Goal: Task Accomplishment & Management: Manage account settings

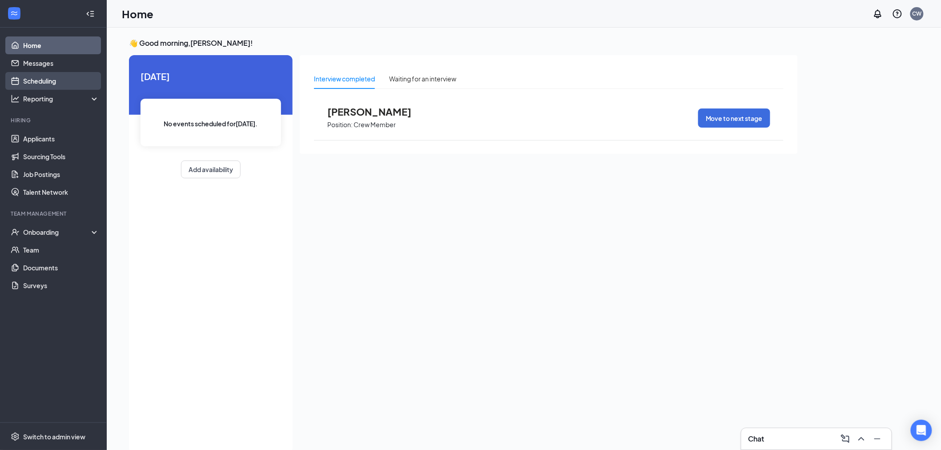
click at [44, 81] on link "Scheduling" at bounding box center [61, 81] width 76 height 18
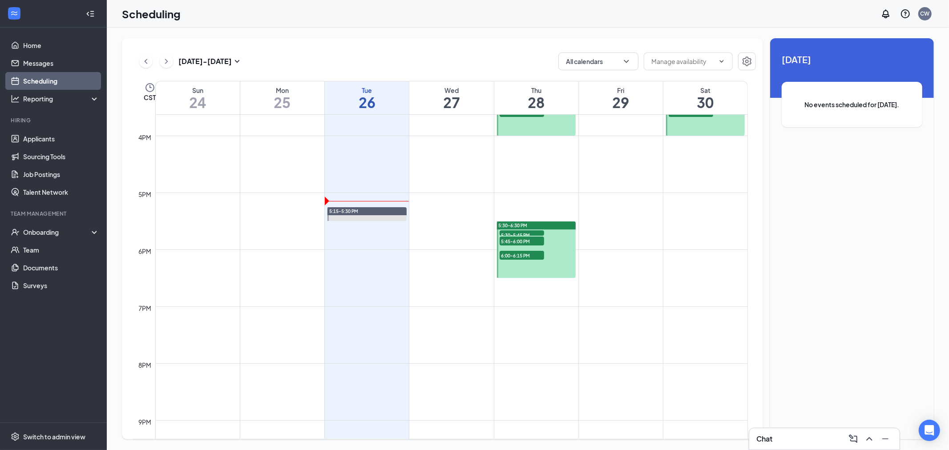
scroll to position [882, 0]
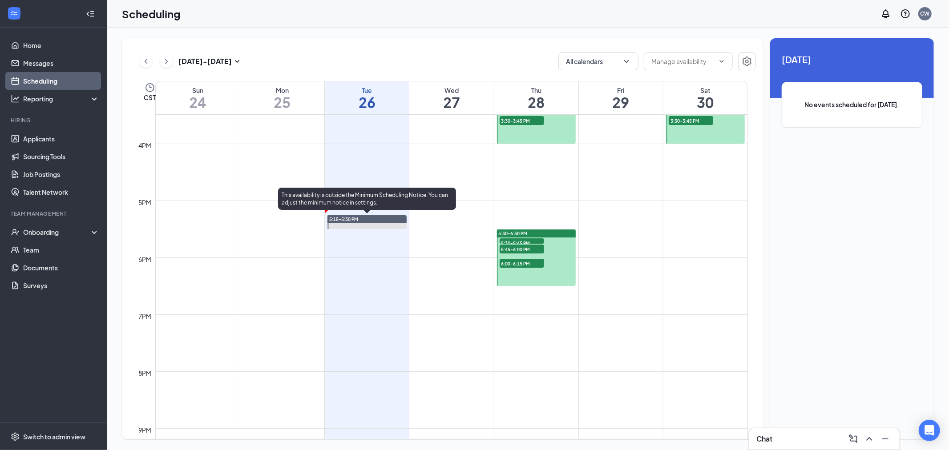
click at [348, 217] on span "5:15-5:30 PM" at bounding box center [343, 219] width 29 height 6
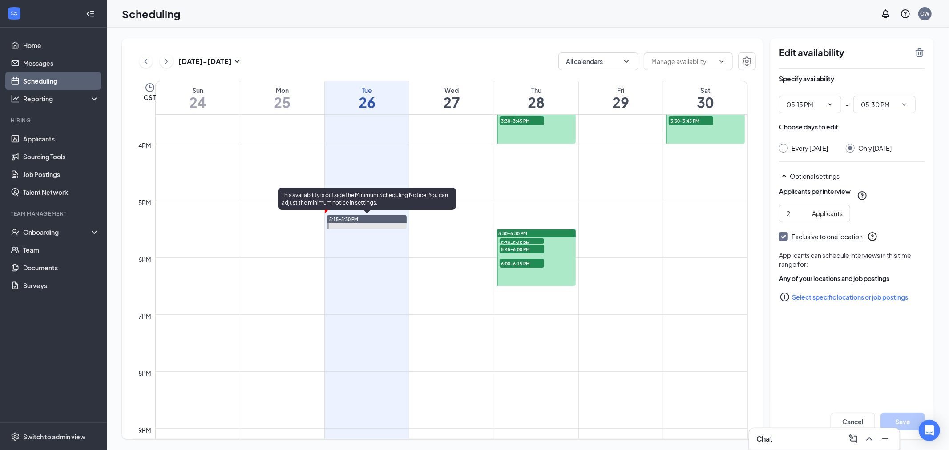
click at [356, 226] on div at bounding box center [366, 222] width 79 height 14
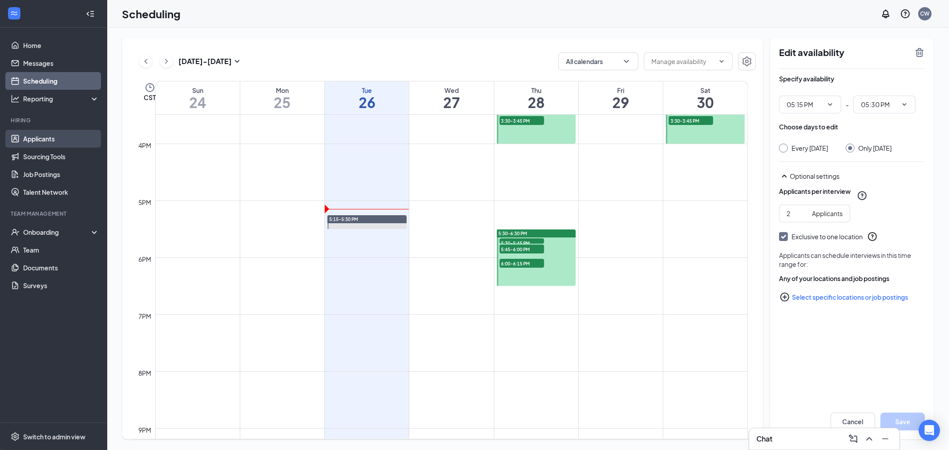
click at [37, 137] on link "Applicants" at bounding box center [61, 139] width 76 height 18
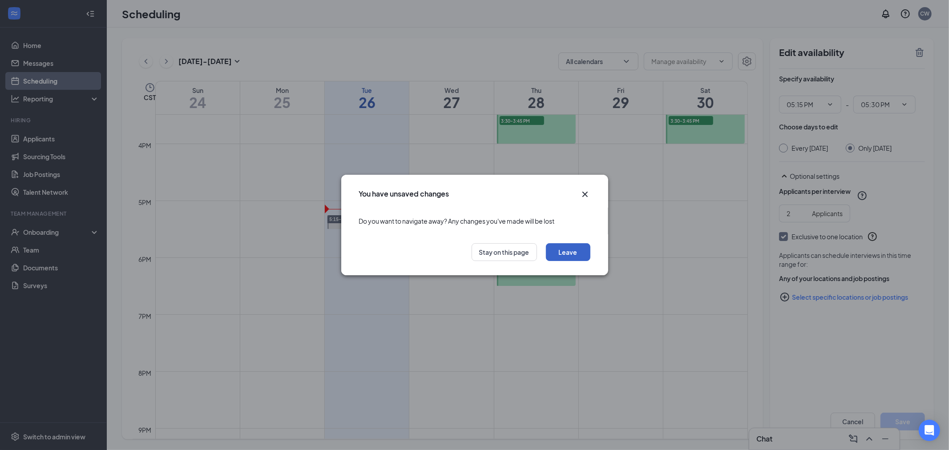
click at [572, 254] on button "Leave" at bounding box center [568, 252] width 44 height 18
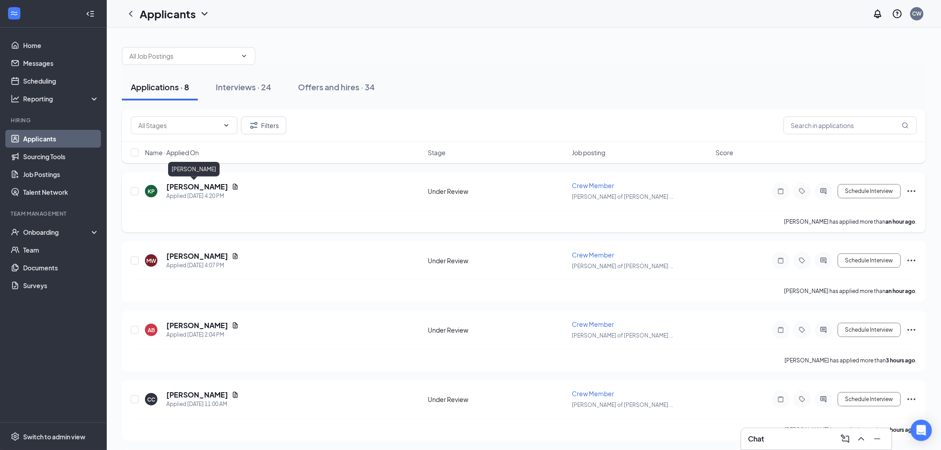
click at [192, 190] on h5 "[PERSON_NAME]" at bounding box center [197, 187] width 62 height 10
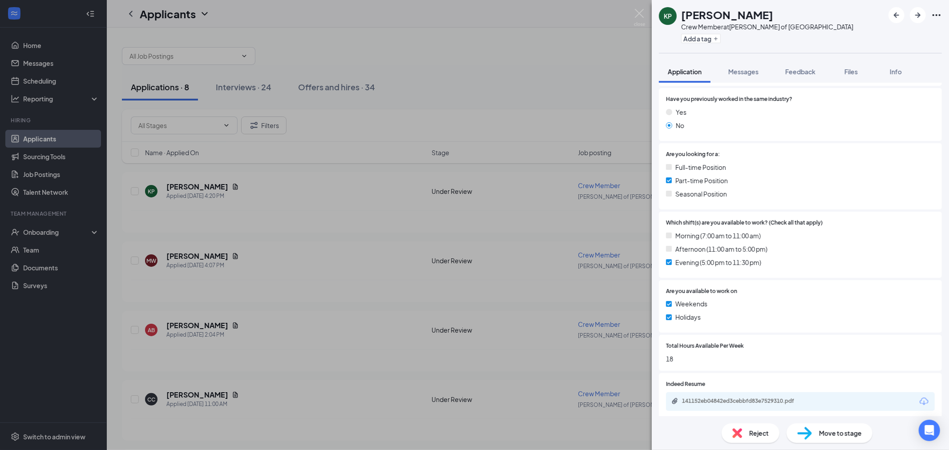
scroll to position [269, 0]
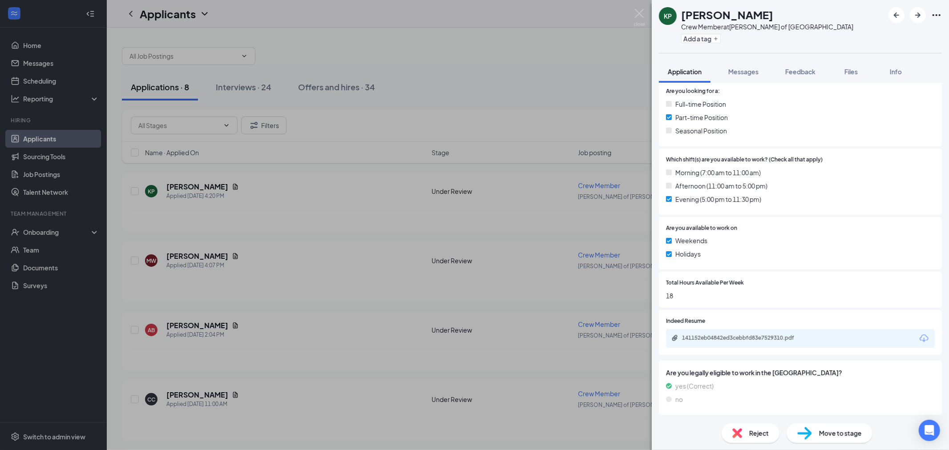
click at [757, 433] on span "Reject" at bounding box center [759, 433] width 20 height 10
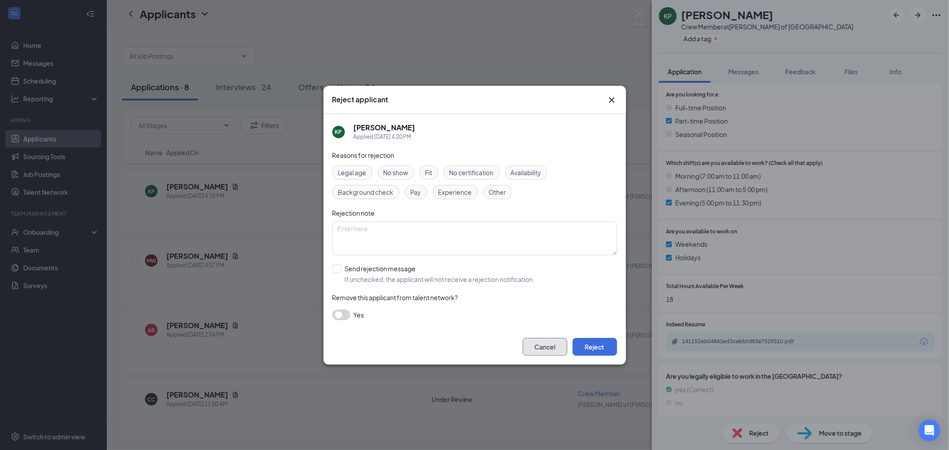
click at [532, 355] on button "Cancel" at bounding box center [545, 347] width 44 height 18
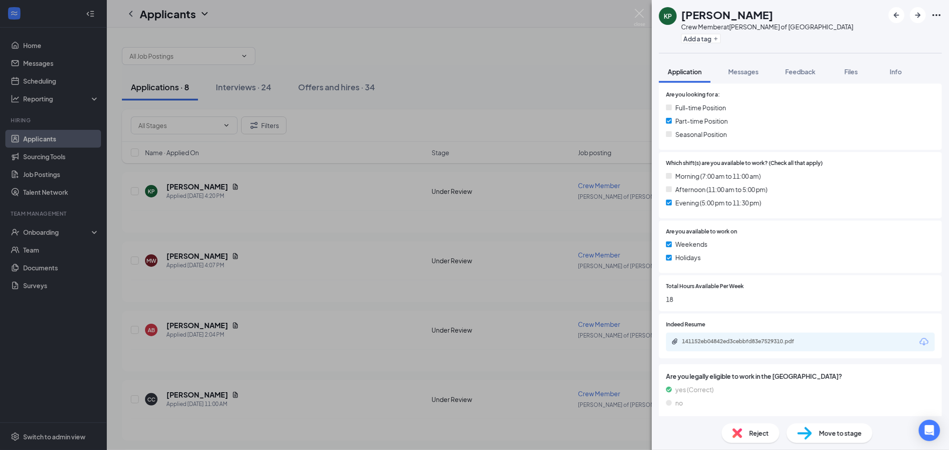
click at [784, 348] on div "141152eb04842ed3cebbfd83e7529310.pdf" at bounding box center [800, 342] width 269 height 19
click at [790, 341] on div "141152eb04842ed3cebbfd83e7529310.pdf" at bounding box center [744, 341] width 125 height 7
click at [833, 429] on span "Move to stage" at bounding box center [840, 433] width 43 height 10
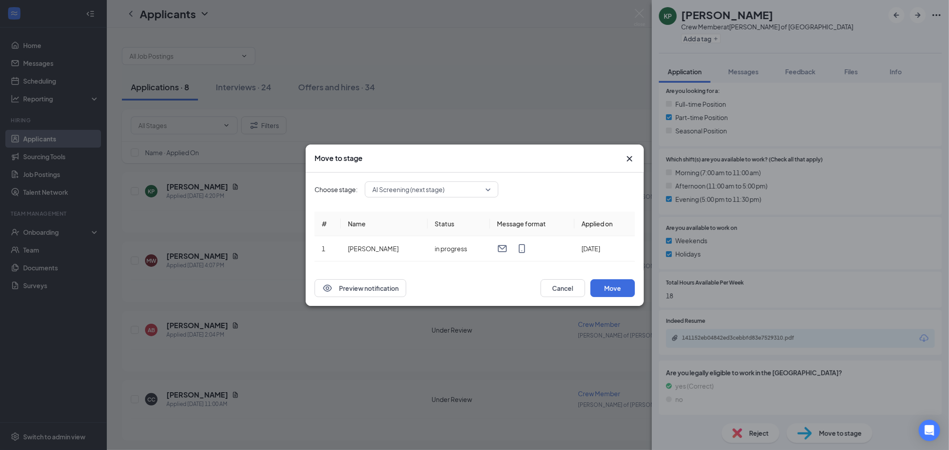
scroll to position [265, 0]
click at [619, 282] on button "Move" at bounding box center [612, 288] width 44 height 18
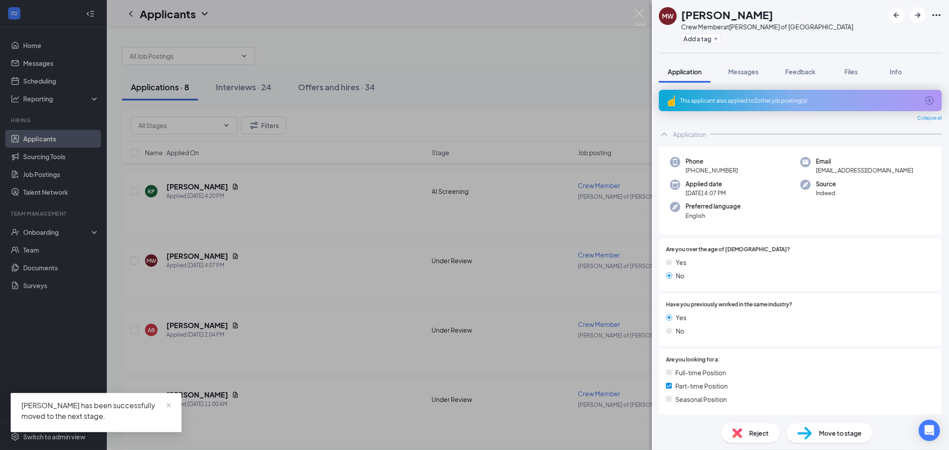
click at [512, 74] on div "MW [PERSON_NAME] Crew Member at [GEOGRAPHIC_DATA][PERSON_NAME] of [GEOGRAPHIC_D…" at bounding box center [474, 225] width 949 height 450
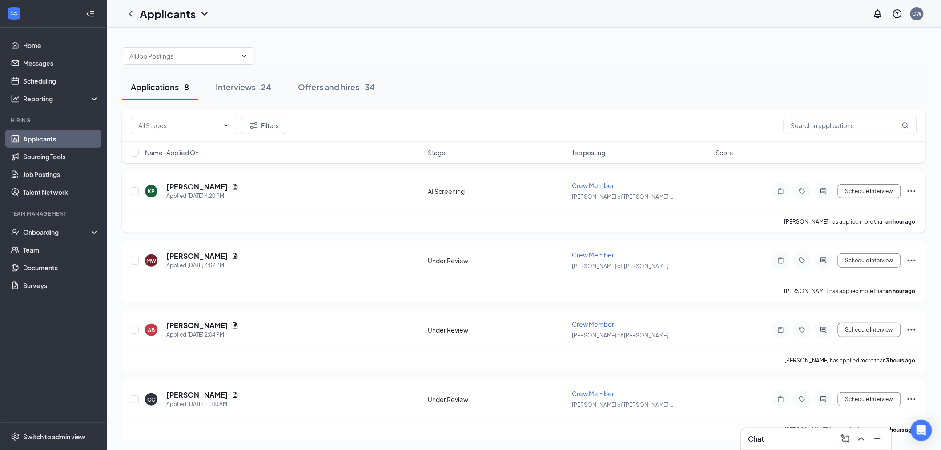
click at [443, 193] on div "AI Screening" at bounding box center [497, 191] width 139 height 9
click at [870, 189] on button "Schedule Interview" at bounding box center [869, 191] width 63 height 14
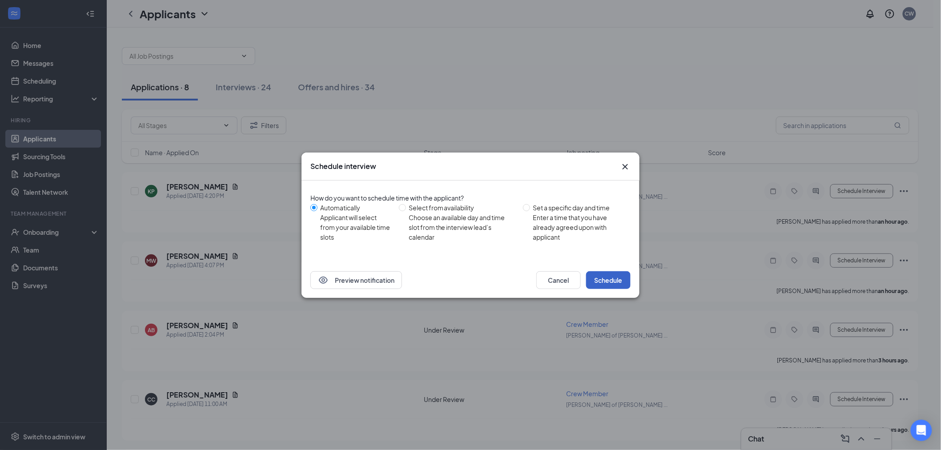
click at [596, 280] on button "Schedule" at bounding box center [608, 280] width 44 height 18
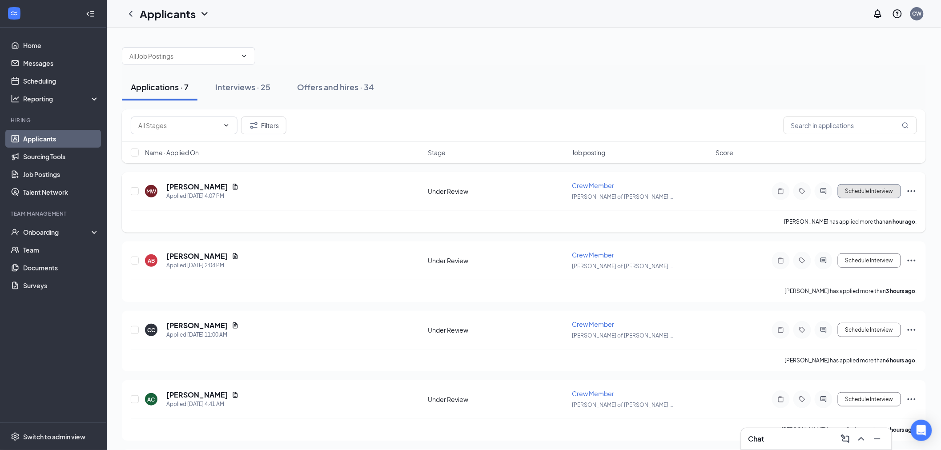
click at [868, 192] on button "Schedule Interview" at bounding box center [869, 191] width 63 height 14
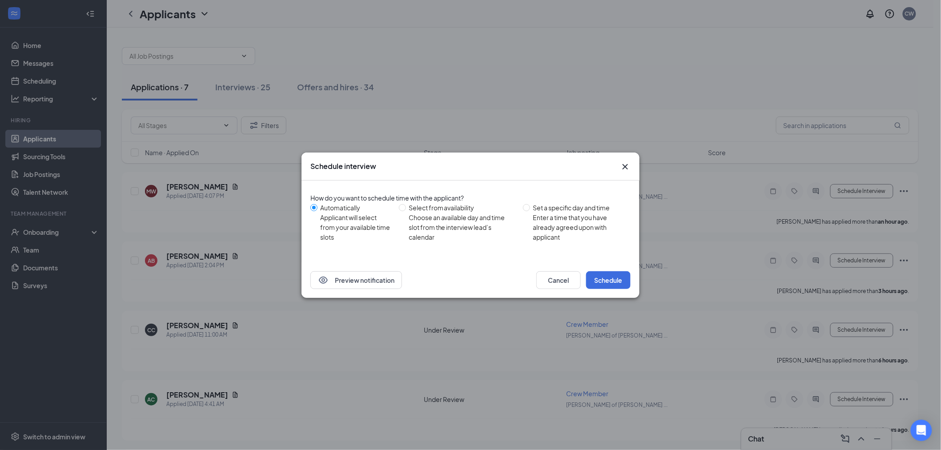
click at [621, 163] on icon "Cross" at bounding box center [625, 166] width 11 height 11
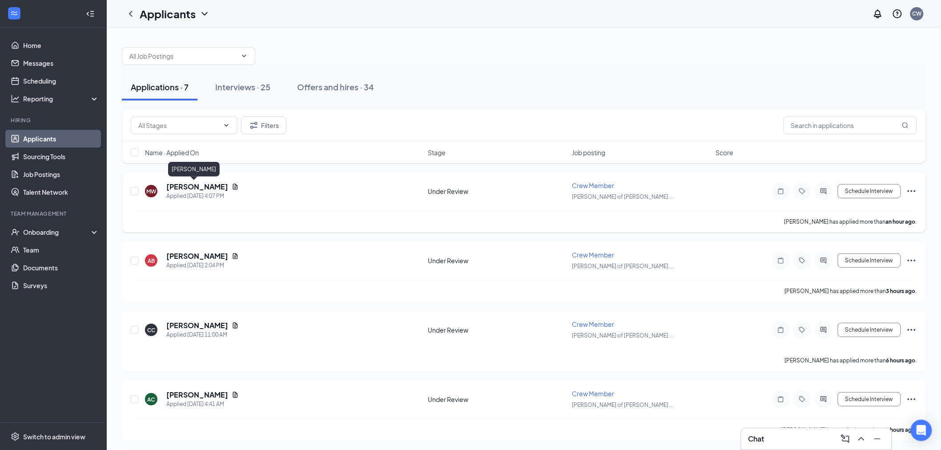
click at [178, 184] on h5 "[PERSON_NAME]" at bounding box center [197, 187] width 62 height 10
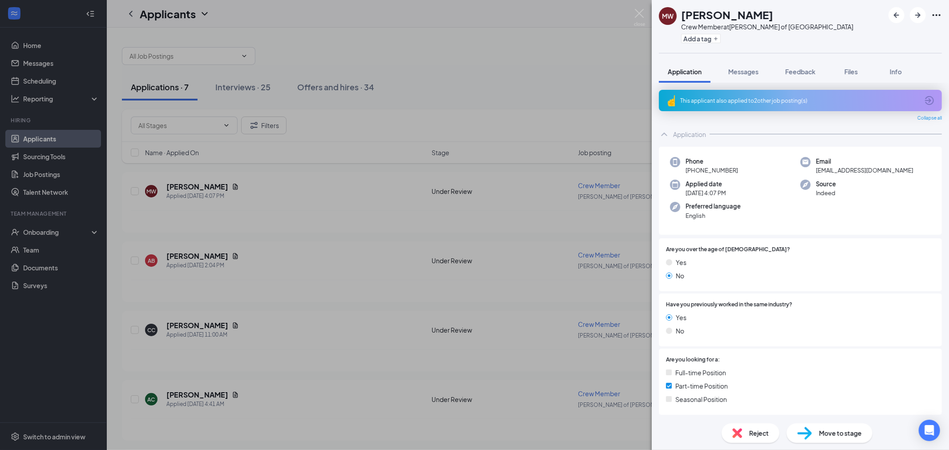
click at [794, 100] on div "This applicant also applied to 2 other job posting(s)" at bounding box center [799, 101] width 238 height 8
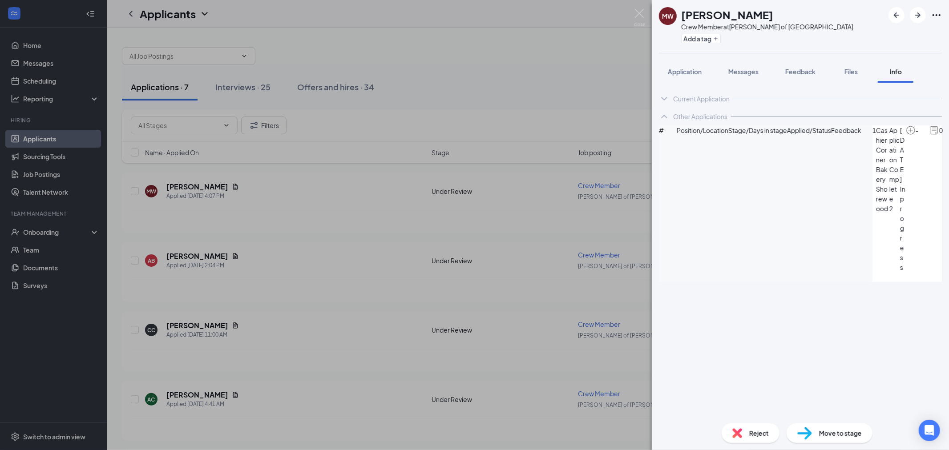
click at [627, 86] on div "MW [PERSON_NAME] Crew Member at [GEOGRAPHIC_DATA][PERSON_NAME] of [GEOGRAPHIC_D…" at bounding box center [474, 225] width 949 height 450
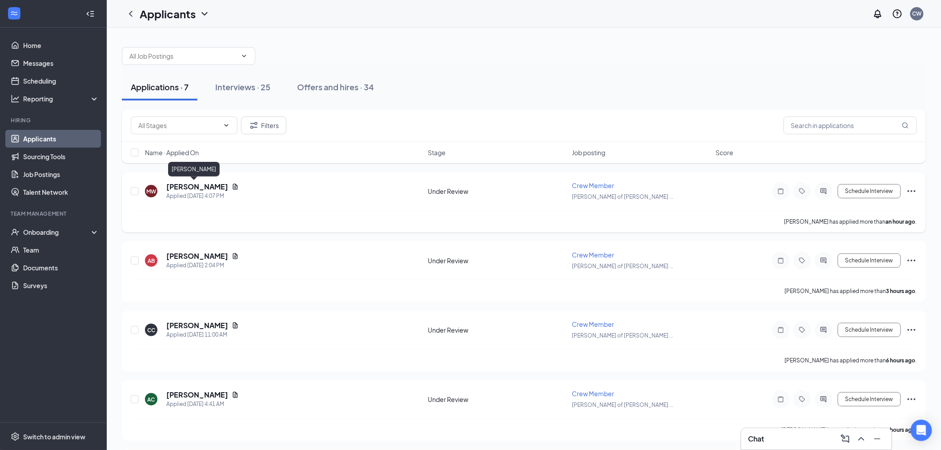
click at [173, 186] on h5 "[PERSON_NAME]" at bounding box center [197, 187] width 62 height 10
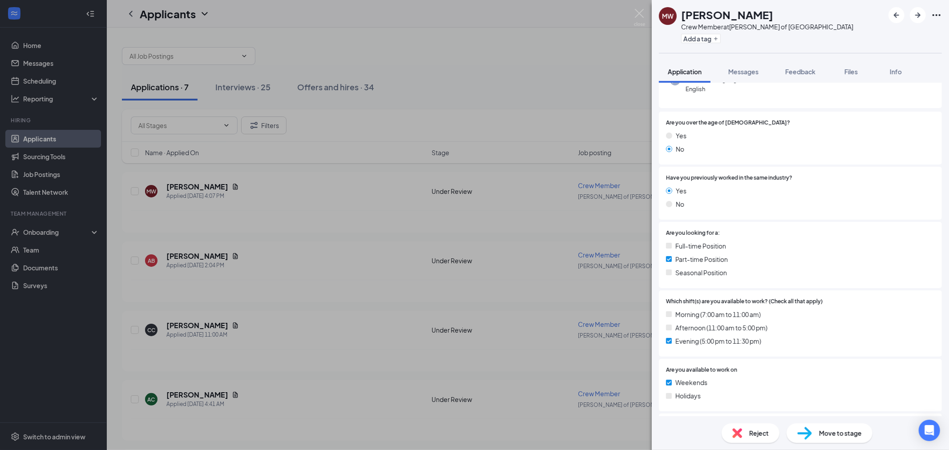
scroll to position [269, 0]
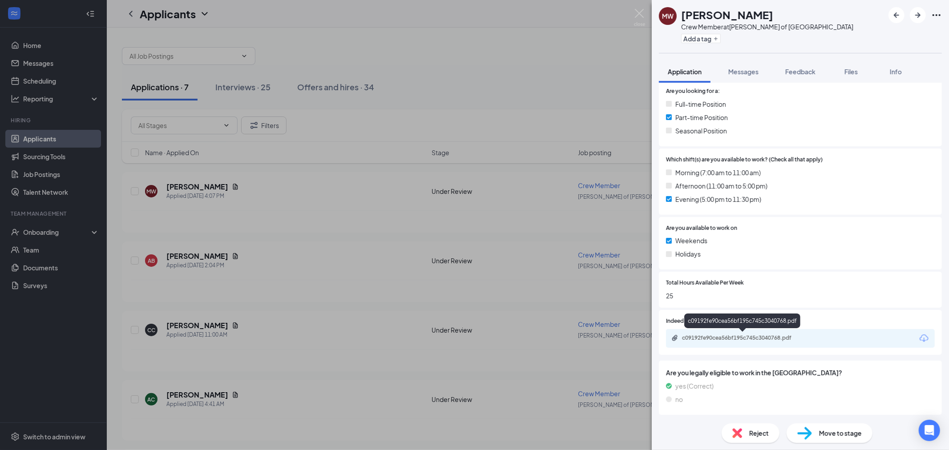
click at [684, 340] on div "c09192fe90cea56bf195c745c3040768.pdf" at bounding box center [744, 337] width 125 height 7
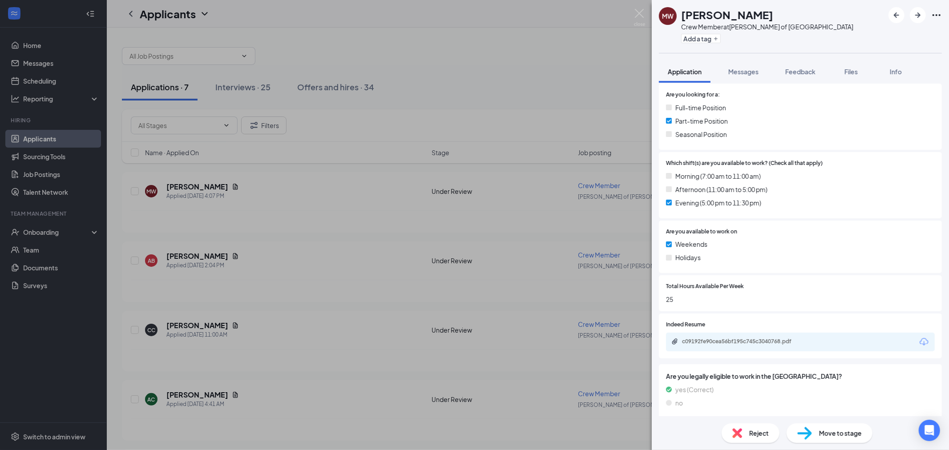
click at [730, 427] on div "Reject" at bounding box center [750, 433] width 58 height 20
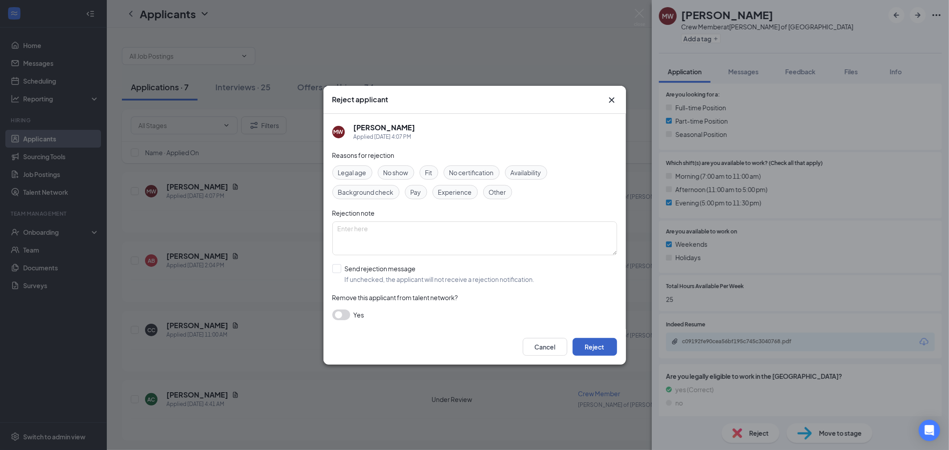
click at [604, 342] on button "Reject" at bounding box center [594, 347] width 44 height 18
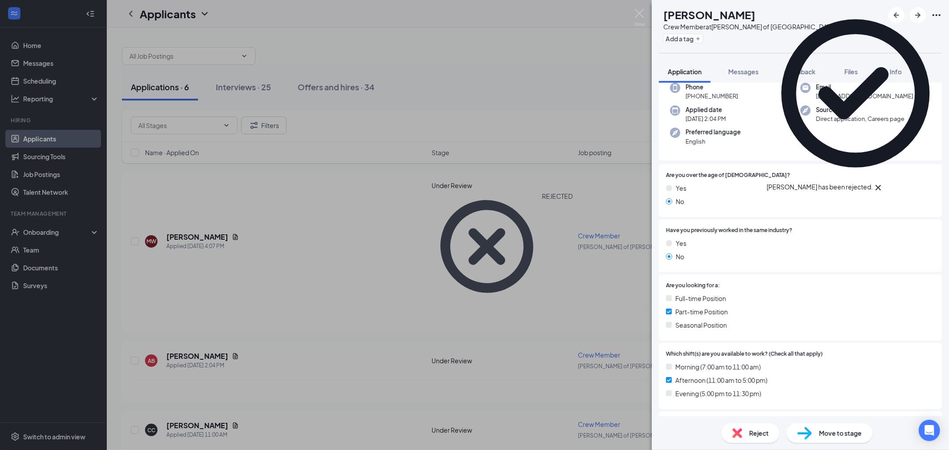
scroll to position [243, 0]
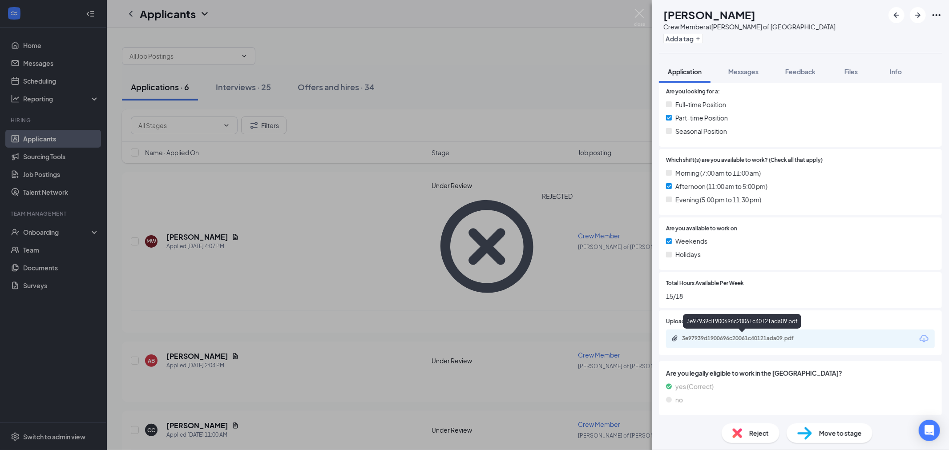
click at [721, 335] on div "3e97939d1900696c20061c40121ada09.pdf" at bounding box center [744, 338] width 125 height 7
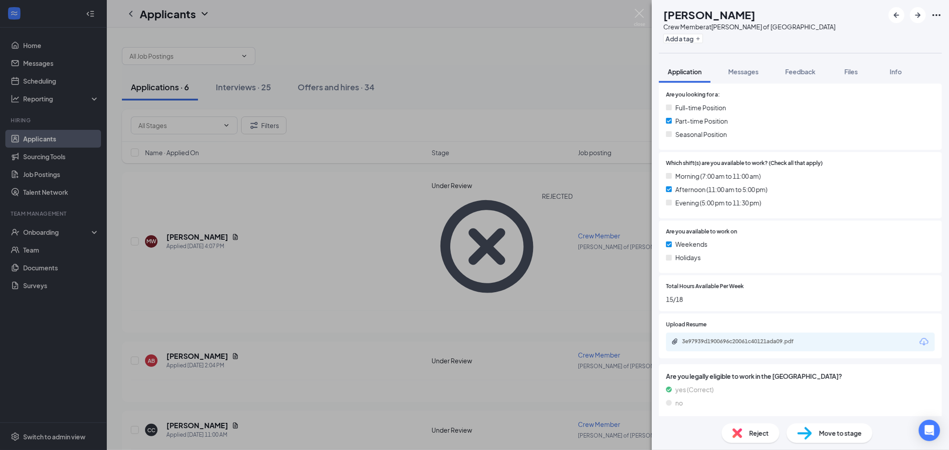
drag, startPoint x: 814, startPoint y: 433, endPoint x: 817, endPoint y: 425, distance: 8.4
click at [815, 430] on div "Move to stage" at bounding box center [829, 433] width 86 height 20
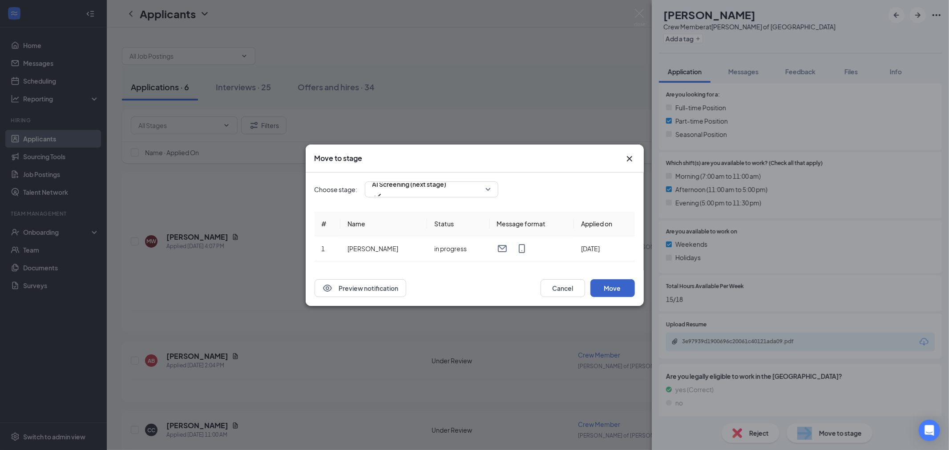
click at [607, 285] on button "Move" at bounding box center [612, 288] width 44 height 18
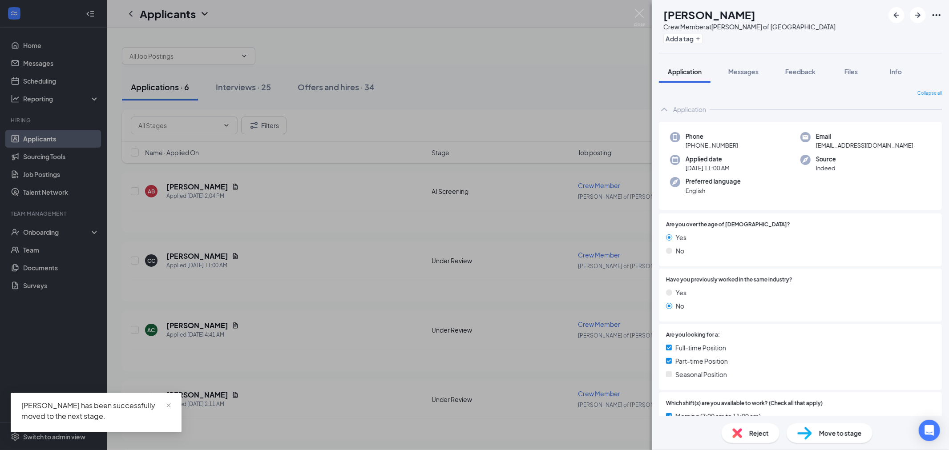
click at [486, 216] on div "CC [PERSON_NAME] Crew Member at [GEOGRAPHIC_DATA][PERSON_NAME] of [GEOGRAPHIC_D…" at bounding box center [474, 225] width 949 height 450
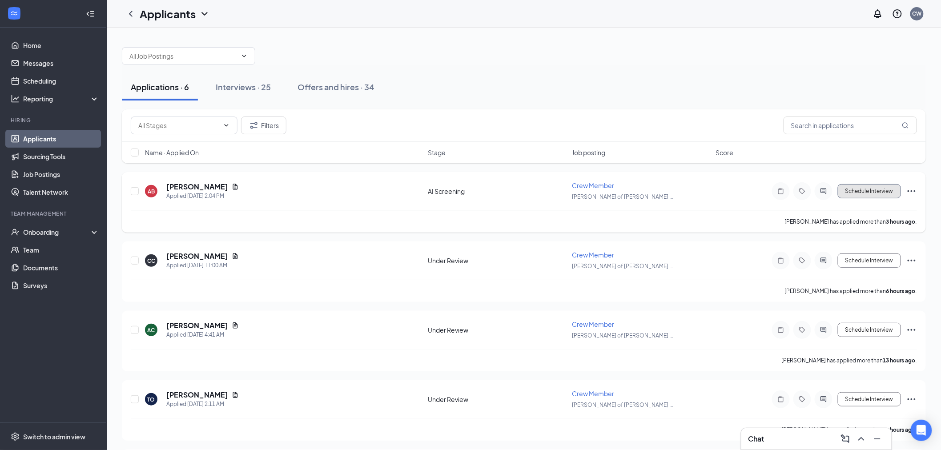
click at [874, 185] on button "Schedule Interview" at bounding box center [869, 191] width 63 height 14
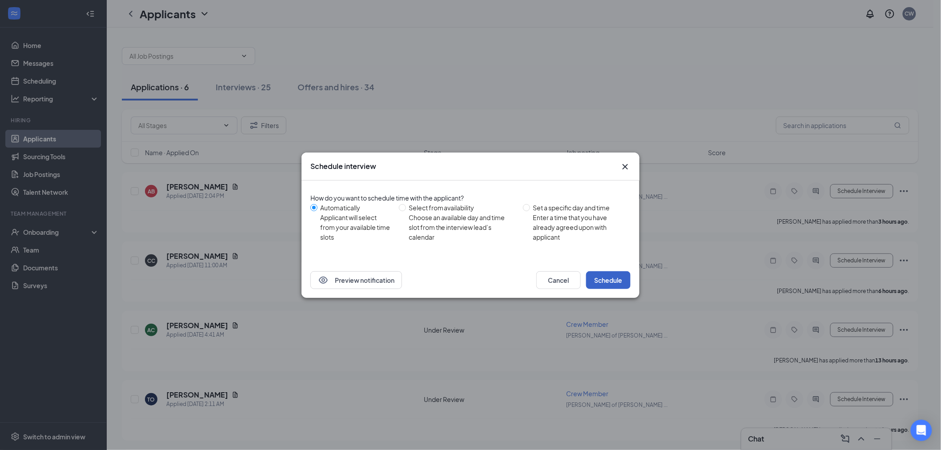
click at [617, 275] on button "Schedule" at bounding box center [608, 280] width 44 height 18
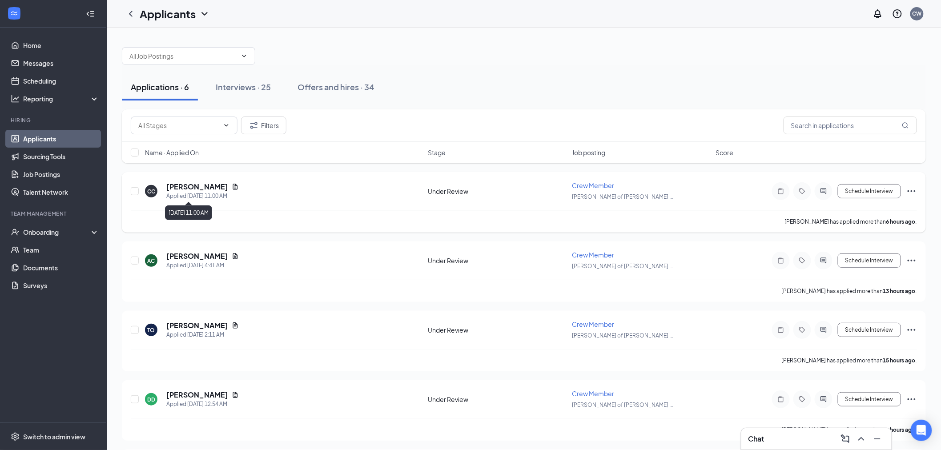
click at [202, 192] on div "Applied [DATE] 11:00 AM" at bounding box center [202, 196] width 73 height 9
click at [188, 189] on h5 "[PERSON_NAME]" at bounding box center [197, 187] width 62 height 10
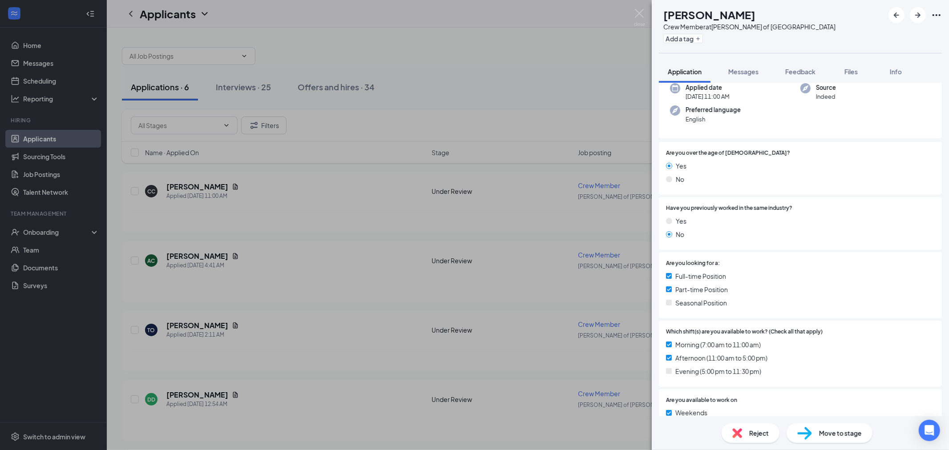
scroll to position [243, 0]
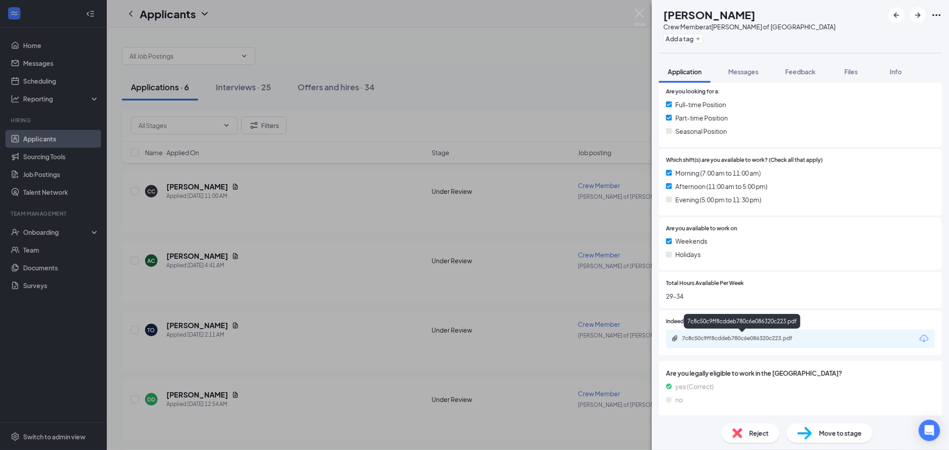
click at [691, 337] on div "7c8c50c9ff8cddeb780c6e086320c223.pdf" at bounding box center [744, 338] width 125 height 7
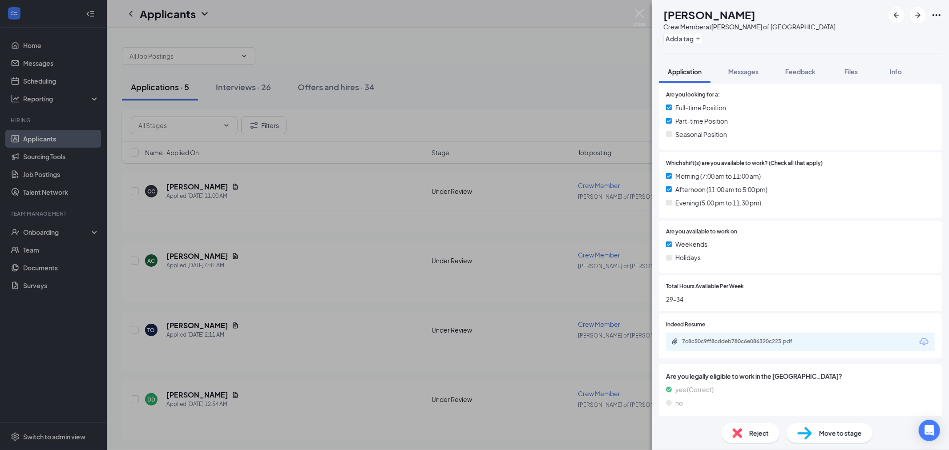
click at [815, 434] on div "Move to stage" at bounding box center [829, 433] width 86 height 20
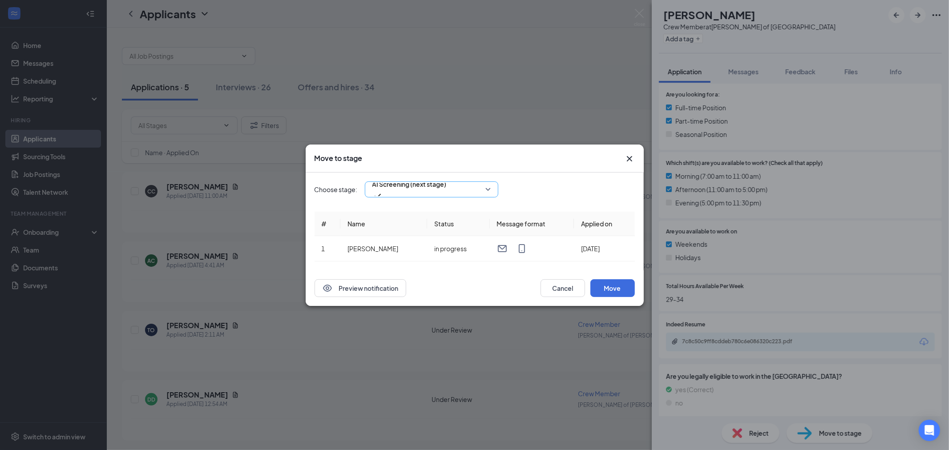
click at [475, 191] on div "AI Screening (next stage)" at bounding box center [431, 189] width 133 height 16
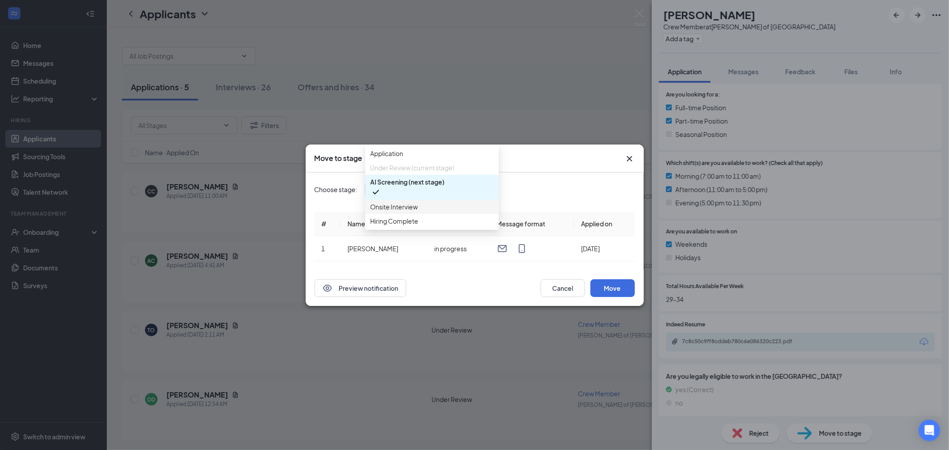
click at [409, 212] on span "Onsite Interview" at bounding box center [395, 207] width 48 height 10
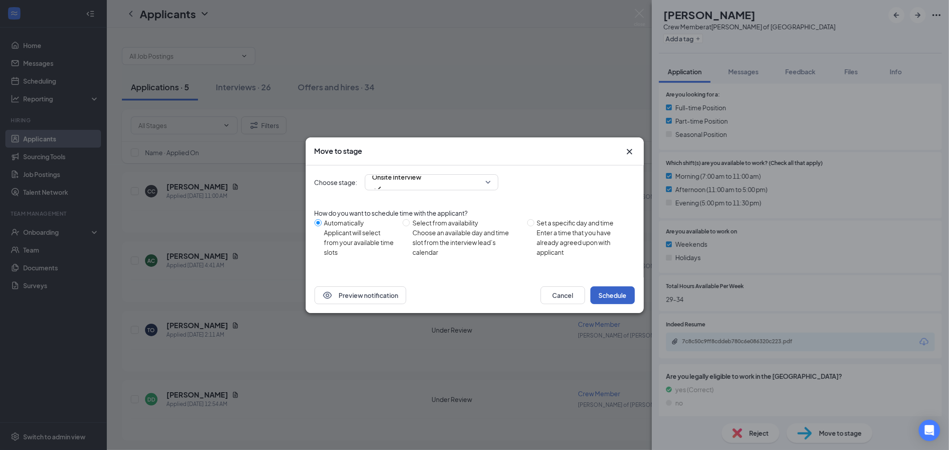
click at [600, 295] on button "Schedule" at bounding box center [612, 295] width 44 height 18
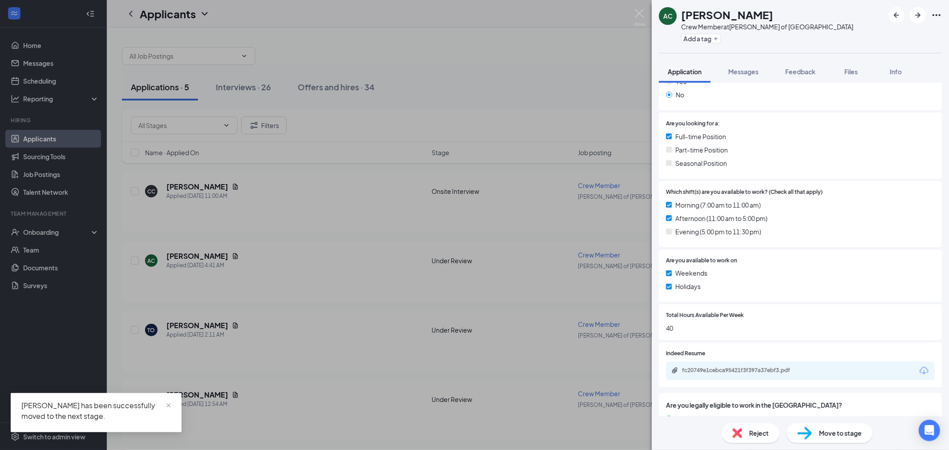
scroll to position [243, 0]
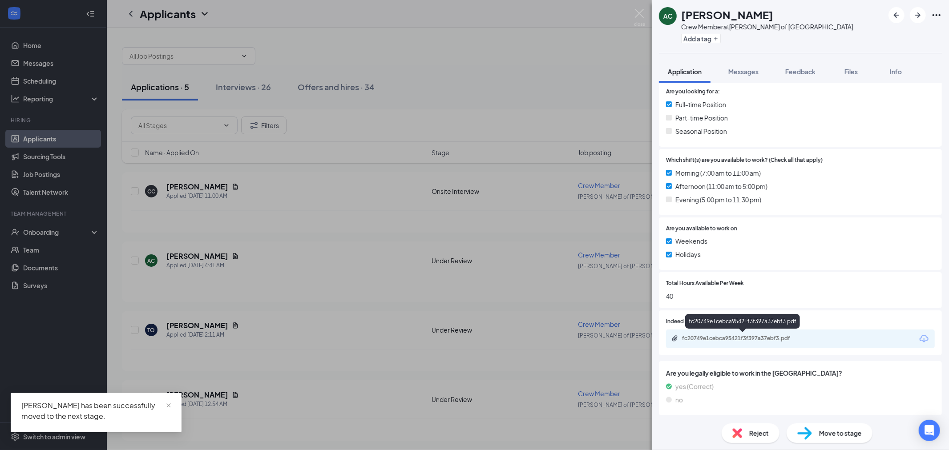
click at [755, 335] on div "fc20749e1cebca95421f3f397a37ebf3.pdf" at bounding box center [744, 338] width 125 height 7
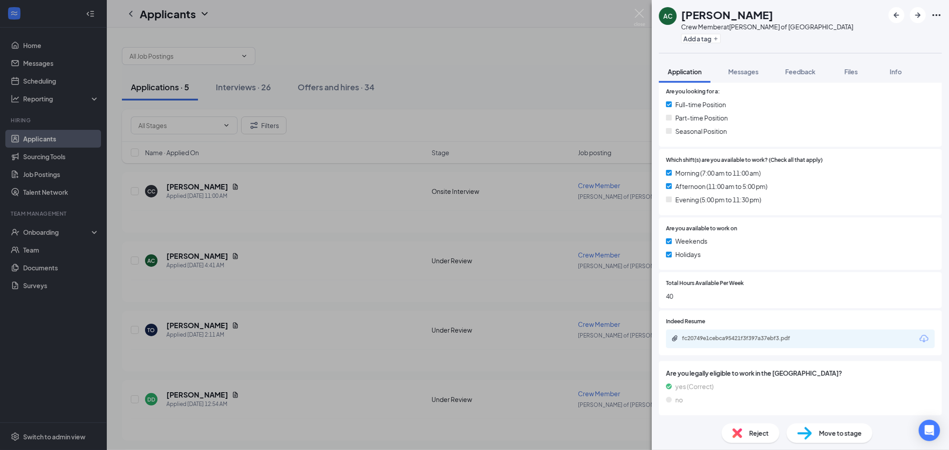
scroll to position [240, 0]
click at [749, 428] on div "Reject" at bounding box center [750, 433] width 58 height 20
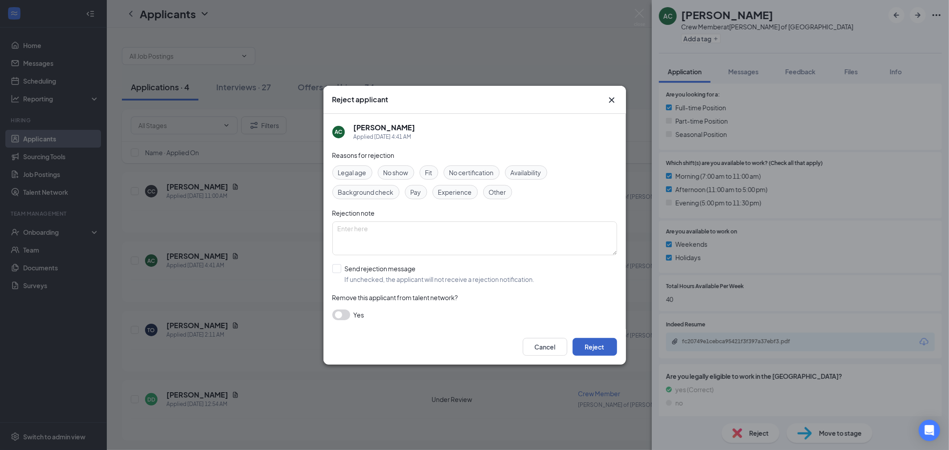
click at [589, 342] on button "Reject" at bounding box center [594, 347] width 44 height 18
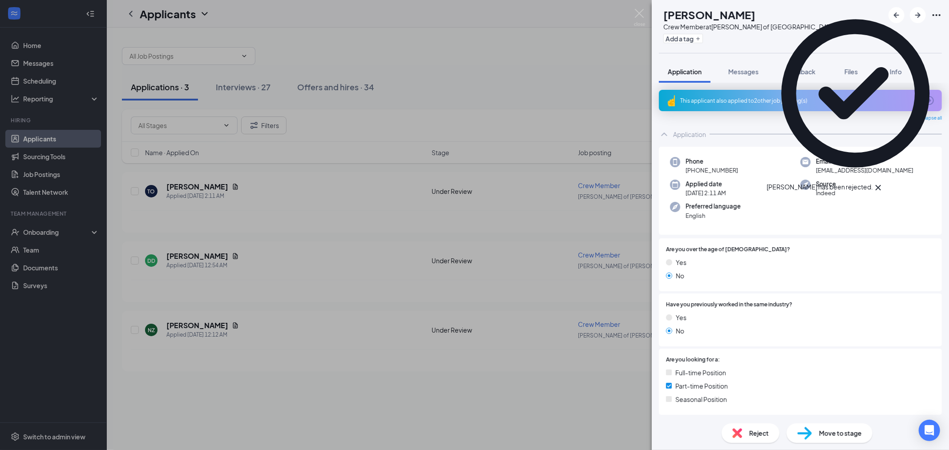
click at [723, 103] on div "This applicant also applied to 2 other job posting(s)" at bounding box center [799, 101] width 238 height 8
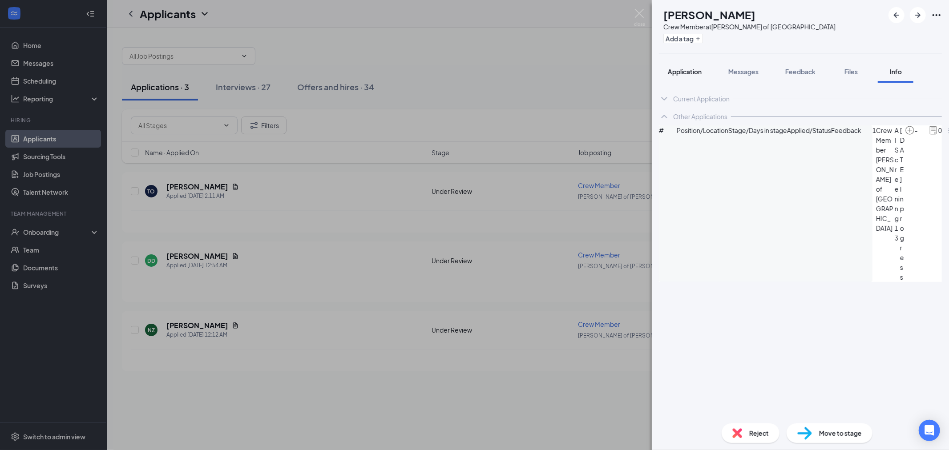
click at [681, 65] on button "Application" at bounding box center [685, 71] width 52 height 22
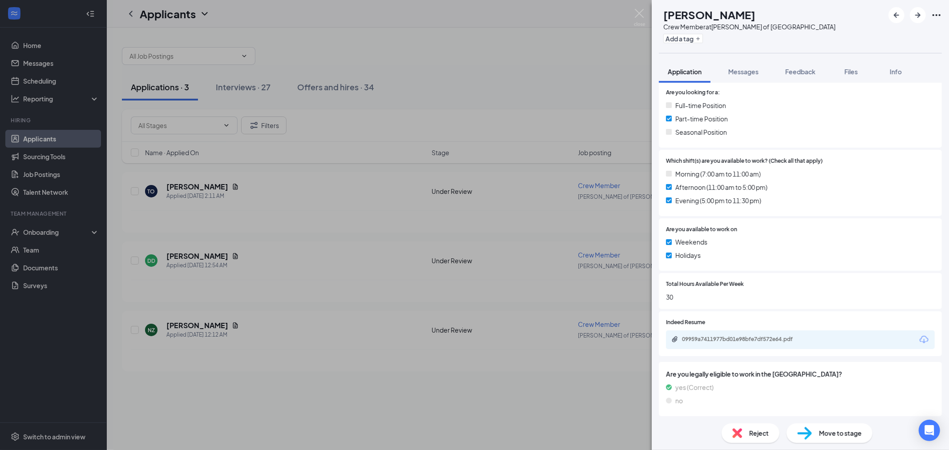
scroll to position [269, 0]
click at [689, 336] on div "09959a7411977bd01e98bfe7df572e64.pdf" at bounding box center [744, 337] width 125 height 7
click at [733, 430] on img at bounding box center [737, 433] width 10 height 10
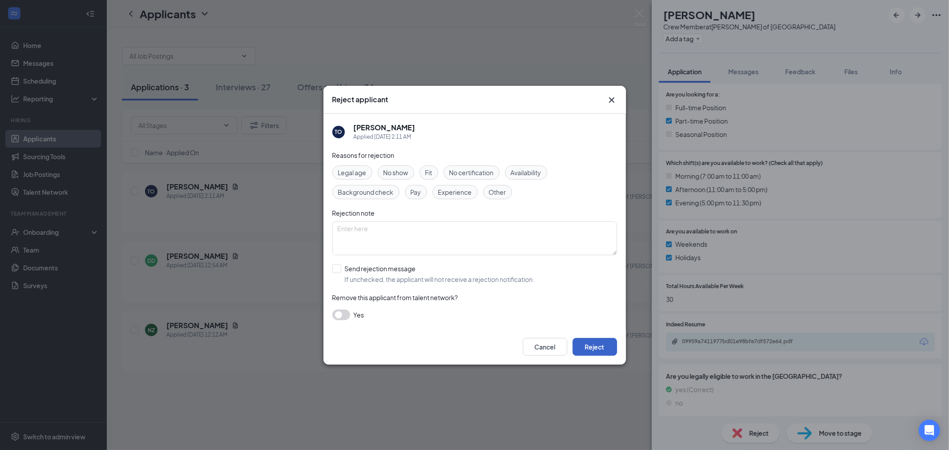
click at [580, 343] on button "Reject" at bounding box center [594, 347] width 44 height 18
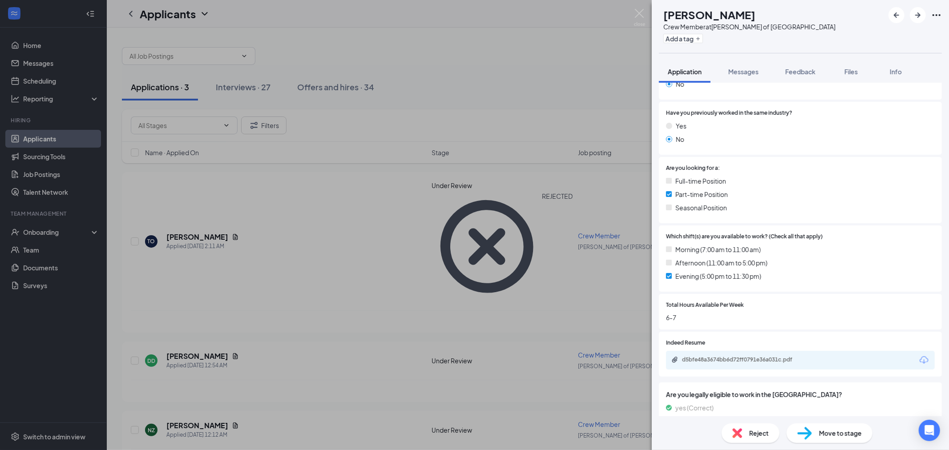
scroll to position [189, 0]
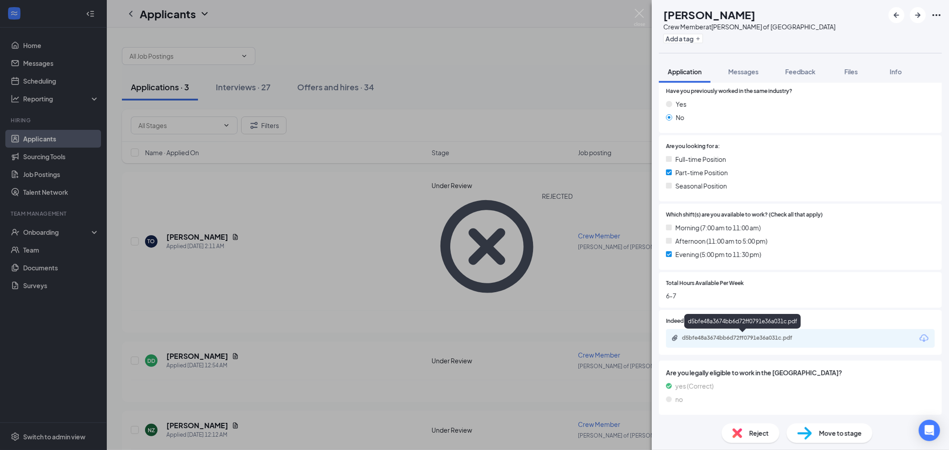
click at [700, 335] on div "d5bfe48a3674bb6d72ff0791e36a031c.pdf" at bounding box center [744, 337] width 125 height 7
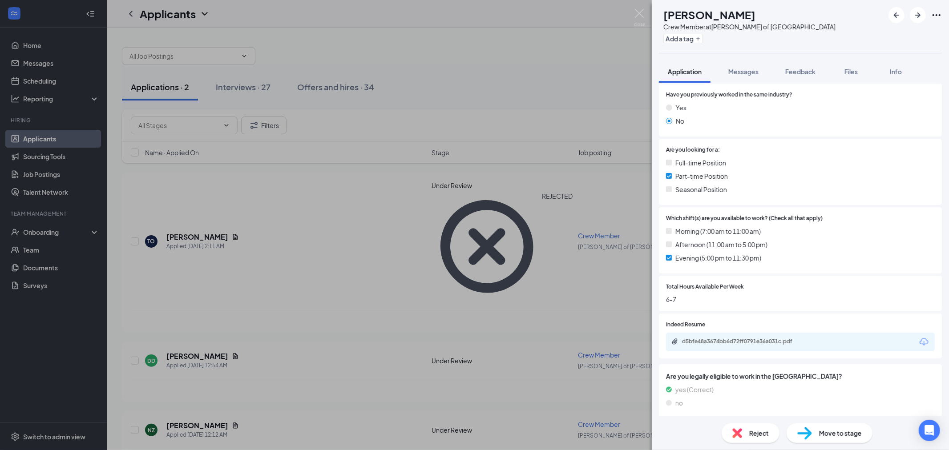
click at [737, 430] on img at bounding box center [737, 433] width 10 height 10
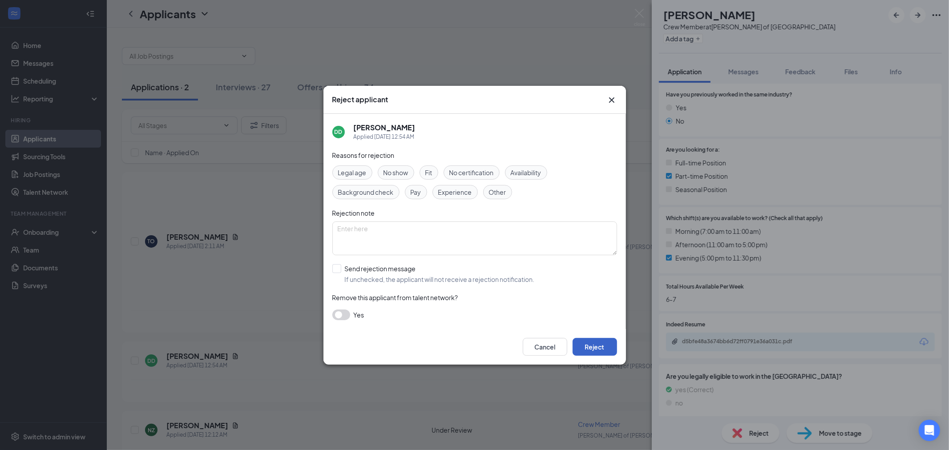
click at [577, 344] on button "Reject" at bounding box center [594, 347] width 44 height 18
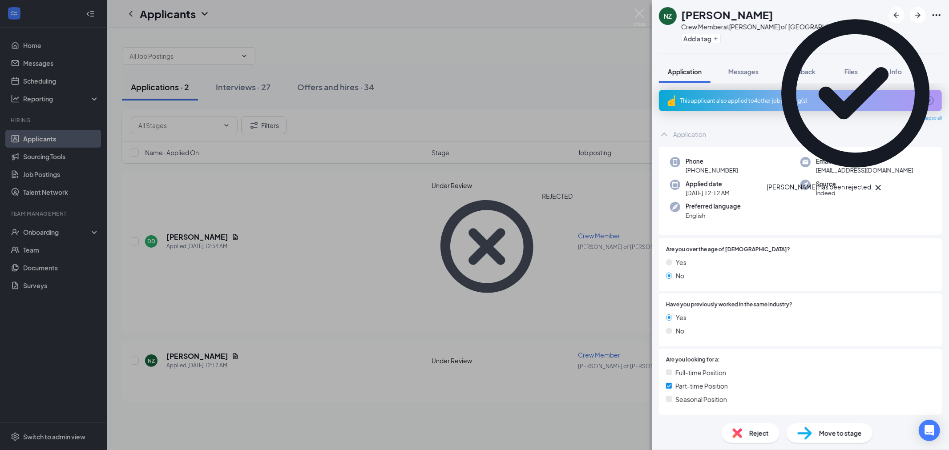
click at [806, 105] on div "This applicant also applied to 4 other job posting(s)" at bounding box center [800, 100] width 283 height 21
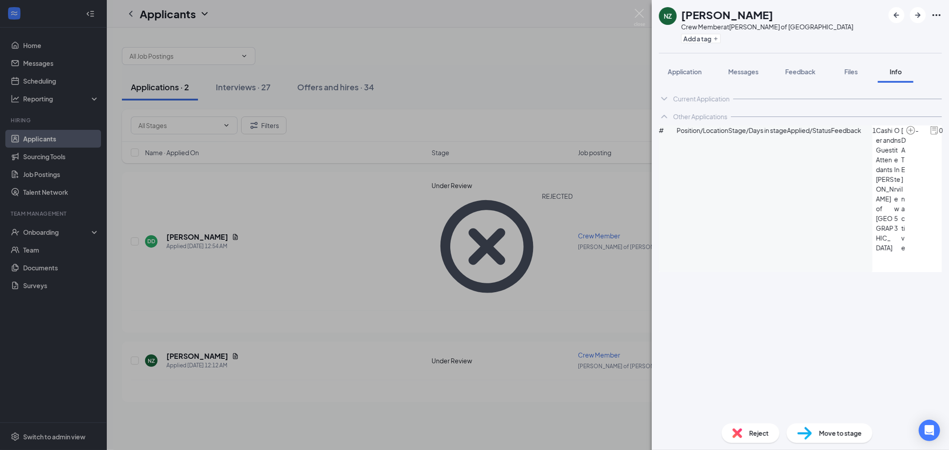
click at [733, 437] on img at bounding box center [737, 433] width 10 height 10
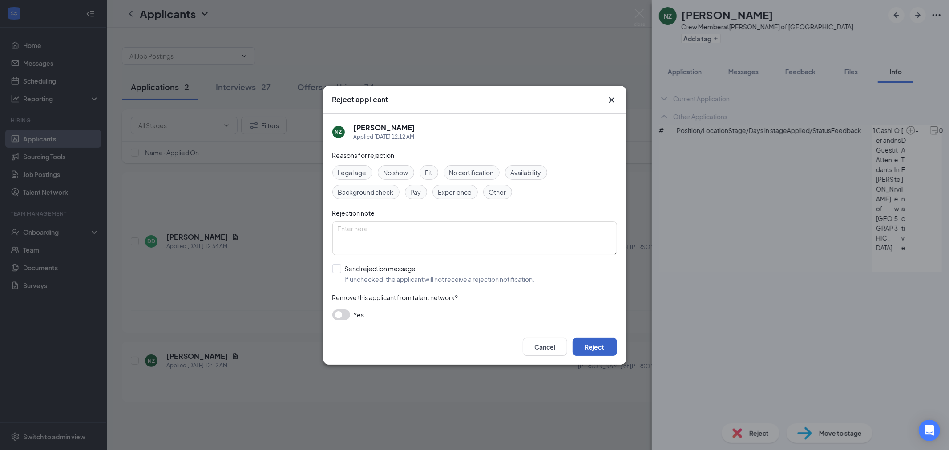
click at [601, 347] on button "Reject" at bounding box center [594, 347] width 44 height 18
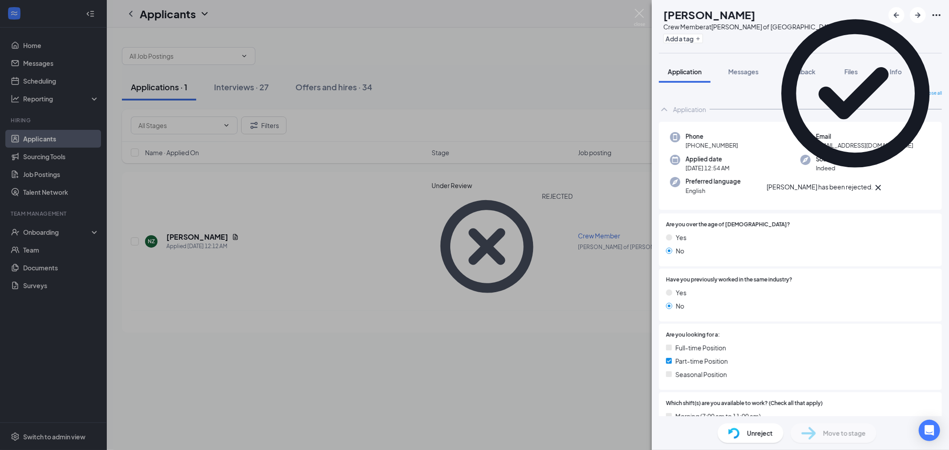
click at [596, 68] on div "DD [PERSON_NAME] Crew Member at [GEOGRAPHIC_DATA][PERSON_NAME] of [GEOGRAPHIC_D…" at bounding box center [474, 225] width 949 height 450
